Goal: Register for event/course

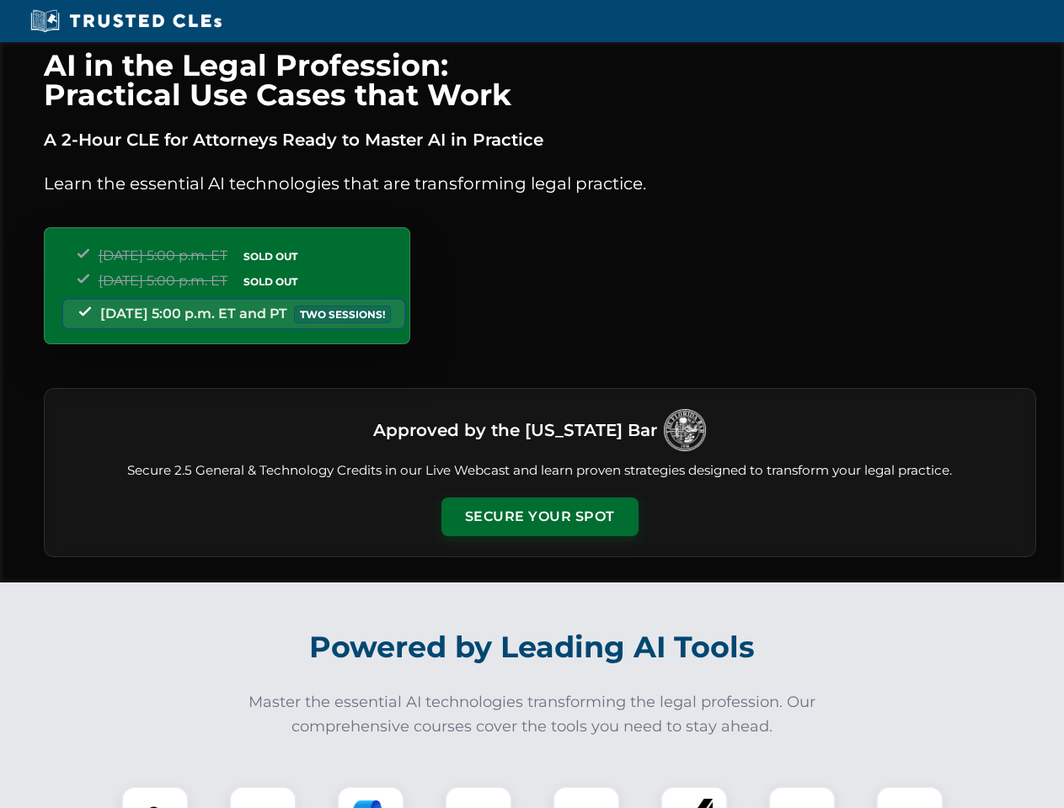
click at [539, 517] on button "Secure Your Spot" at bounding box center [539, 517] width 197 height 39
click at [155, 797] on img at bounding box center [155, 820] width 49 height 49
click at [263, 797] on div at bounding box center [262, 820] width 67 height 67
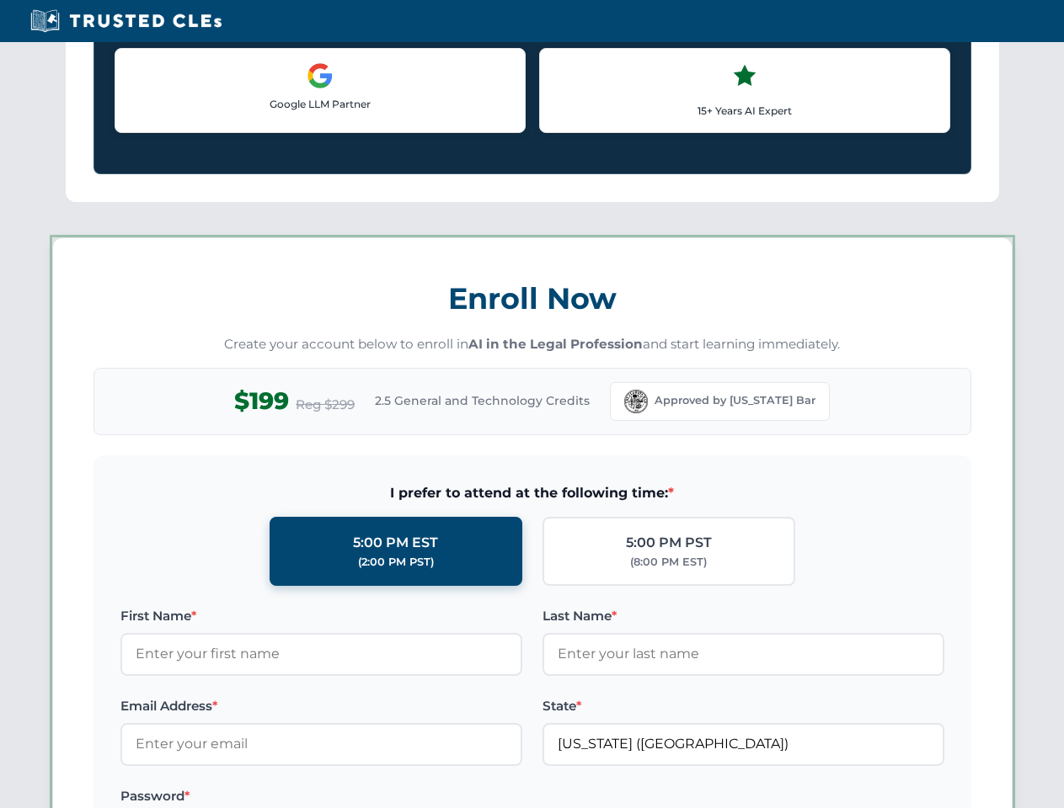
click at [478, 797] on label "Password *" at bounding box center [321, 797] width 402 height 20
